Goal: Task Accomplishment & Management: Complete application form

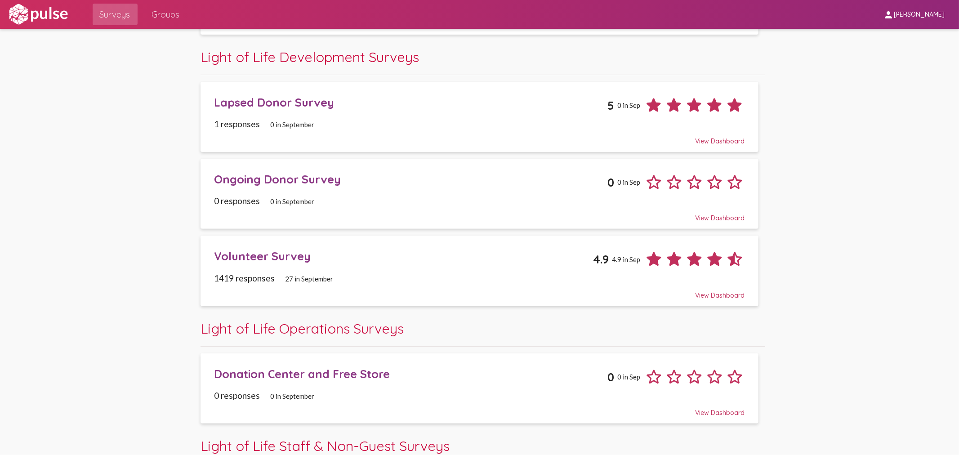
scroll to position [250, 0]
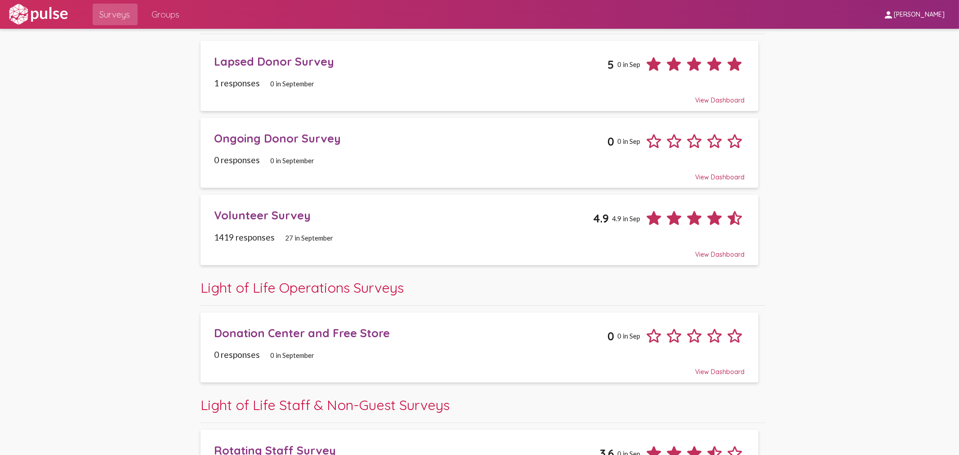
click at [306, 216] on div "Volunteer Survey" at bounding box center [403, 215] width 379 height 14
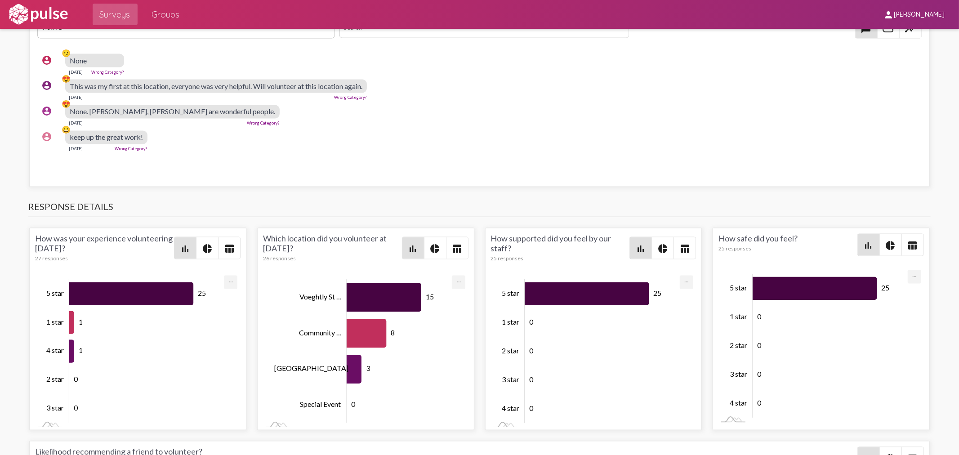
scroll to position [1349, 0]
